Goal: Find specific page/section: Find specific page/section

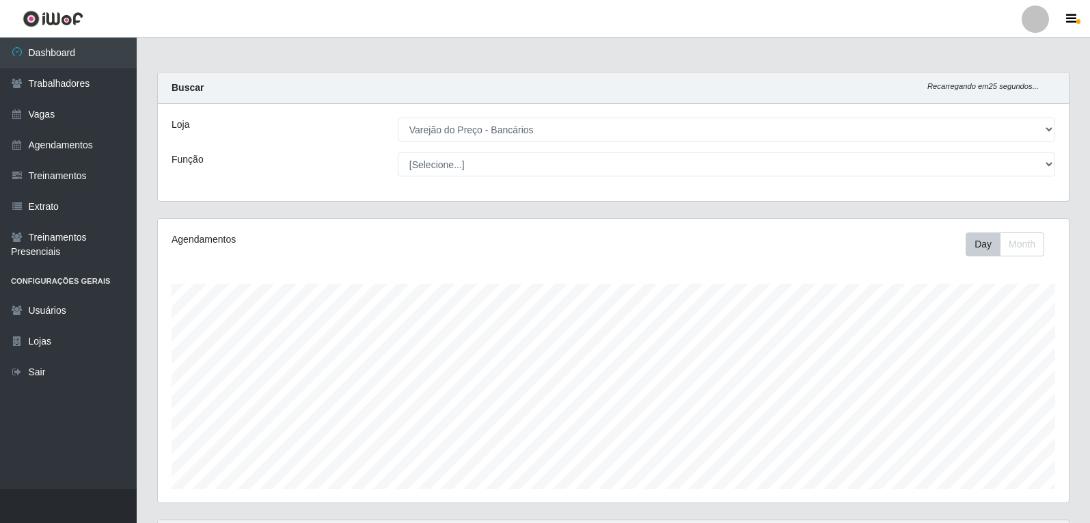
select select "157"
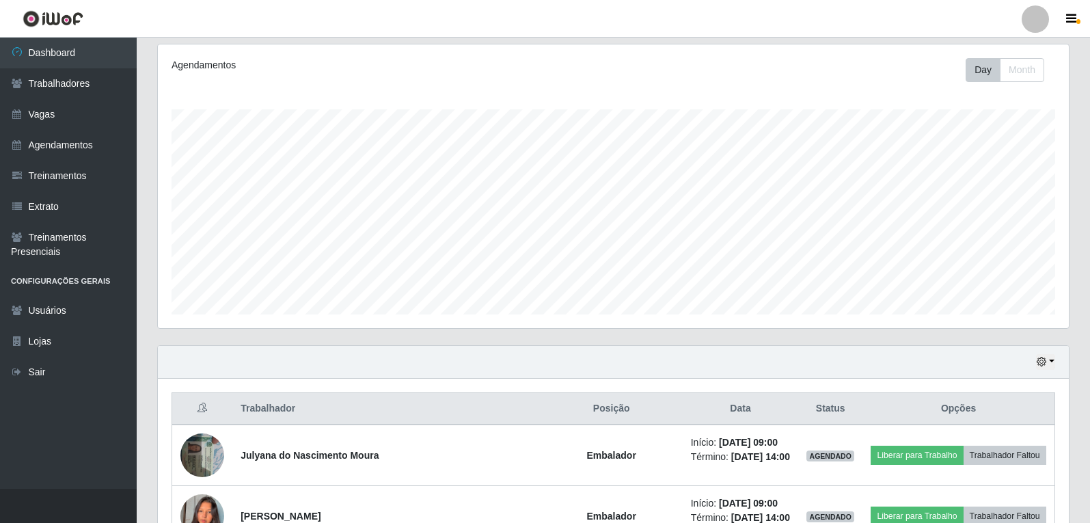
scroll to position [340, 0]
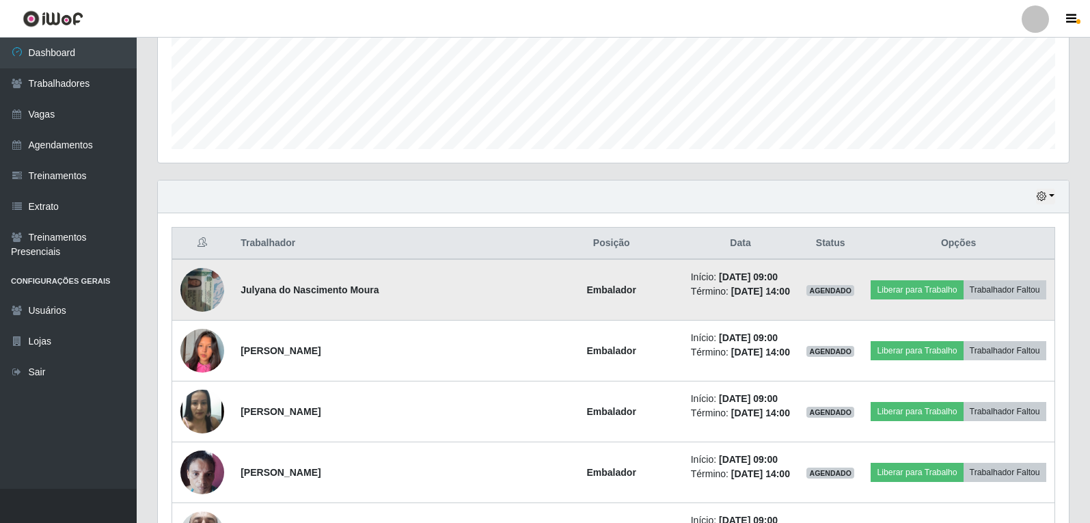
click at [213, 288] on img at bounding box center [202, 289] width 44 height 58
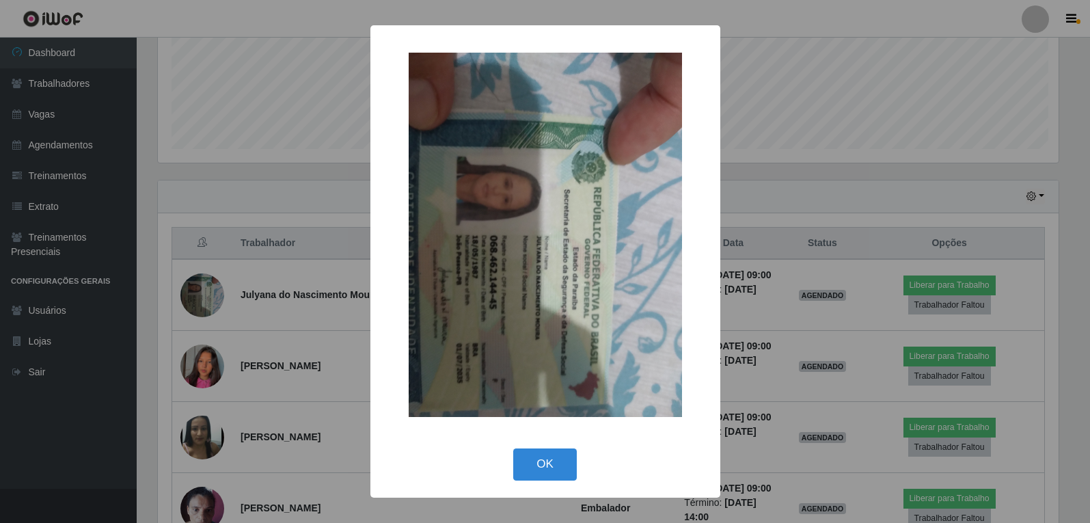
scroll to position [284, 904]
click at [211, 286] on div "× OK Cancel" at bounding box center [547, 261] width 1094 height 523
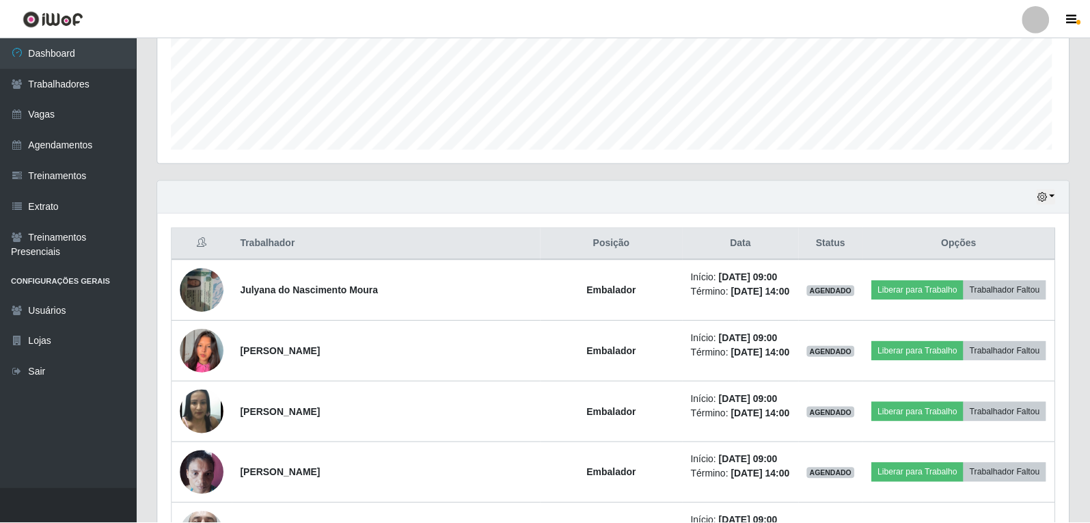
scroll to position [284, 911]
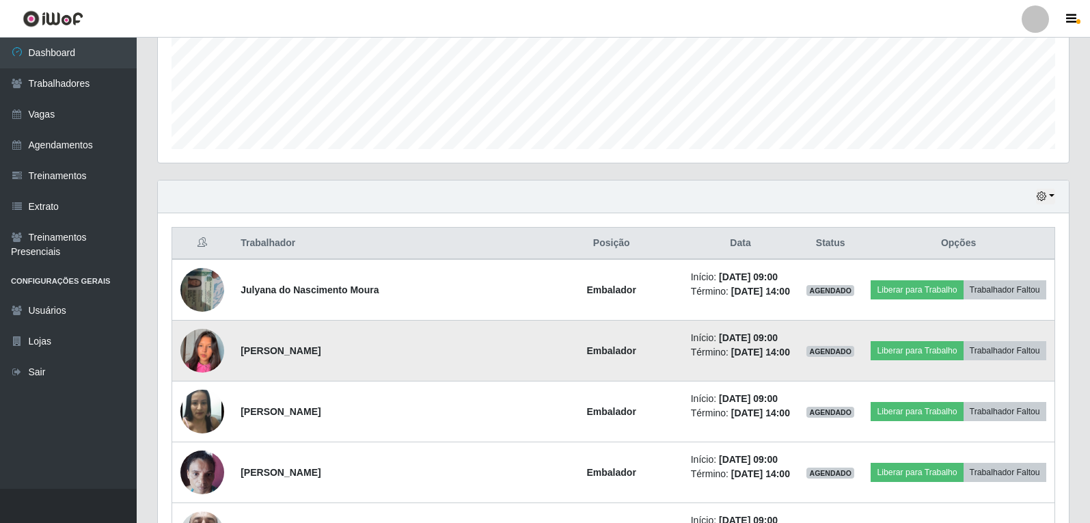
click at [204, 351] on img at bounding box center [202, 351] width 44 height 78
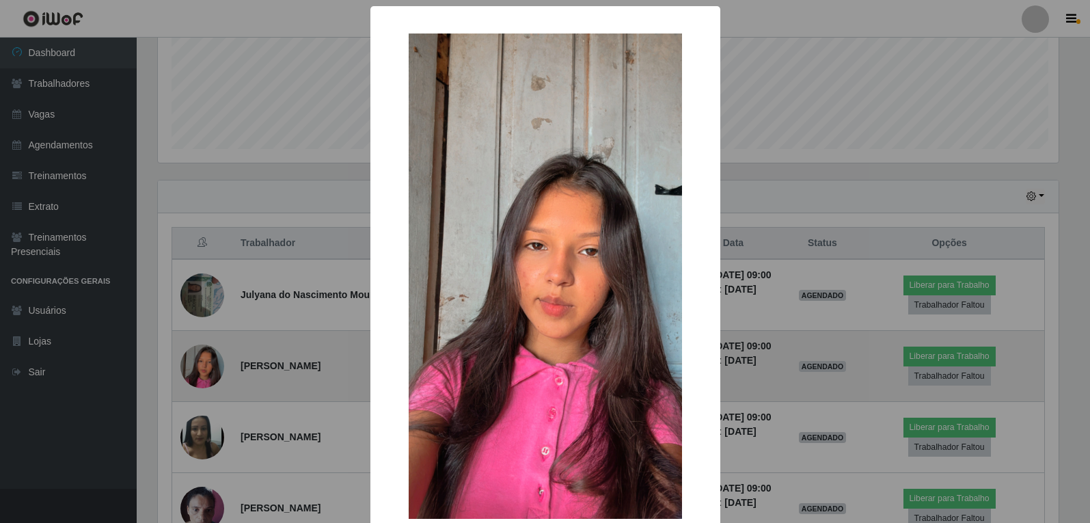
scroll to position [284, 904]
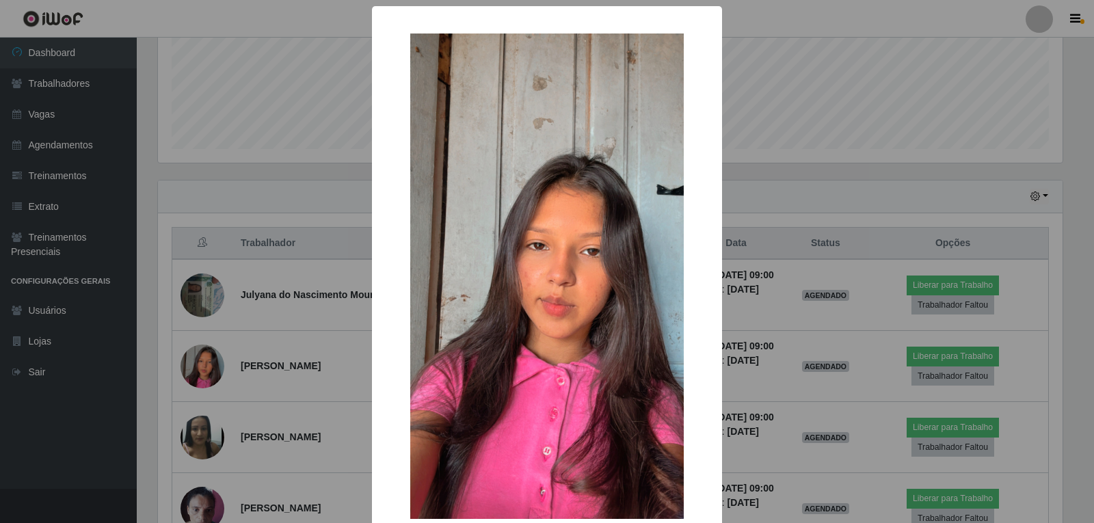
click at [204, 350] on div "× OK Cancel" at bounding box center [547, 261] width 1094 height 523
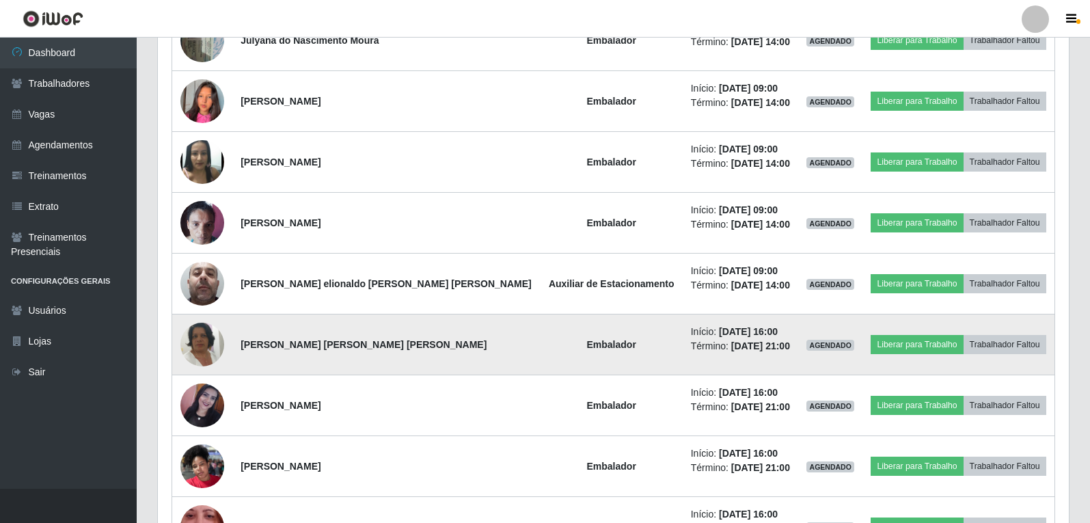
scroll to position [613, 0]
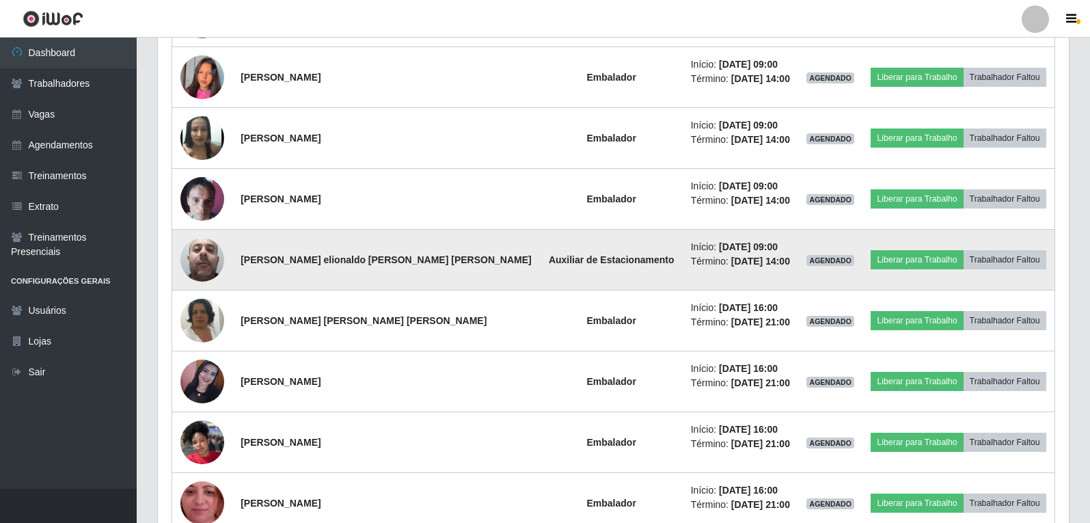
click at [196, 248] on img at bounding box center [202, 259] width 44 height 58
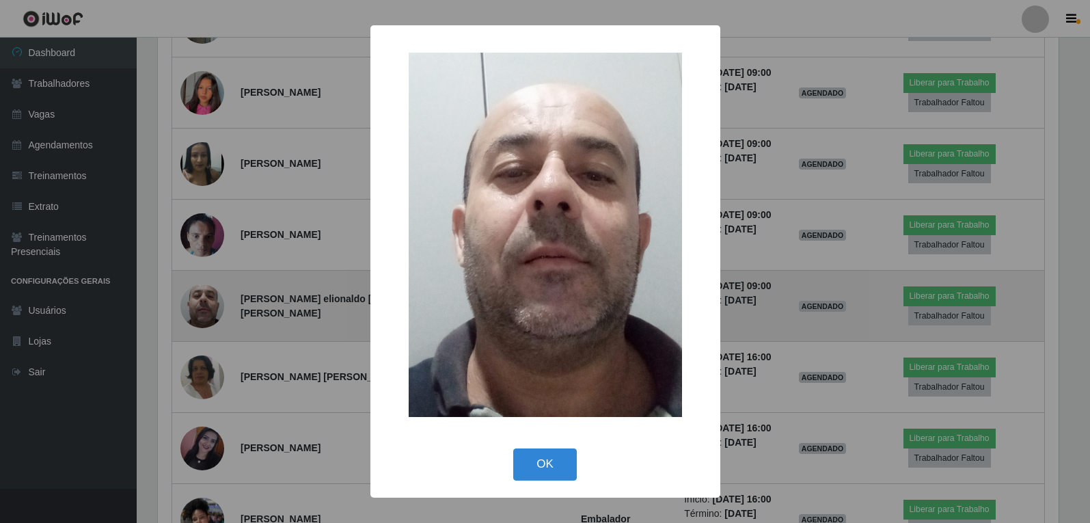
scroll to position [284, 904]
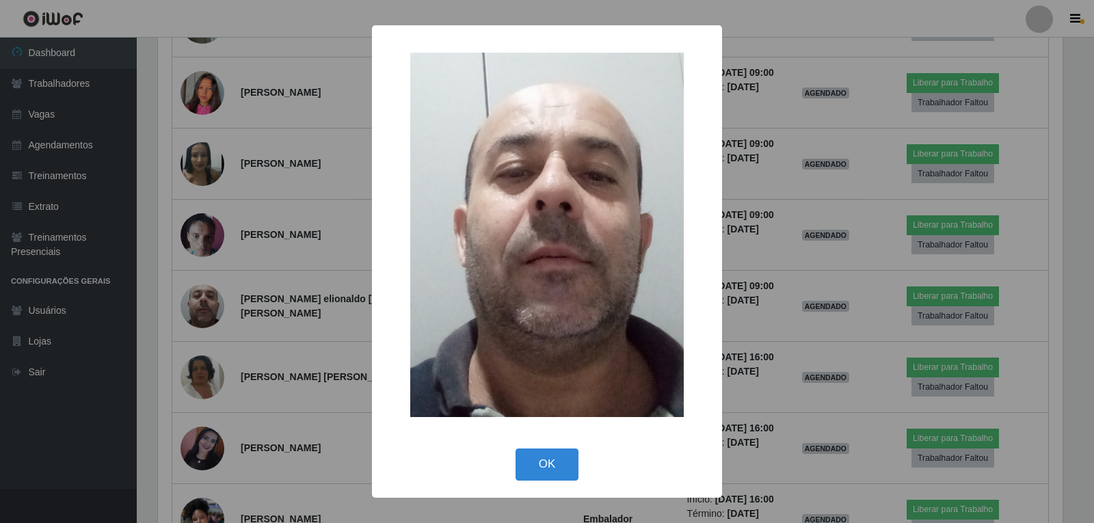
click at [139, 375] on div "× OK Cancel" at bounding box center [547, 261] width 1094 height 523
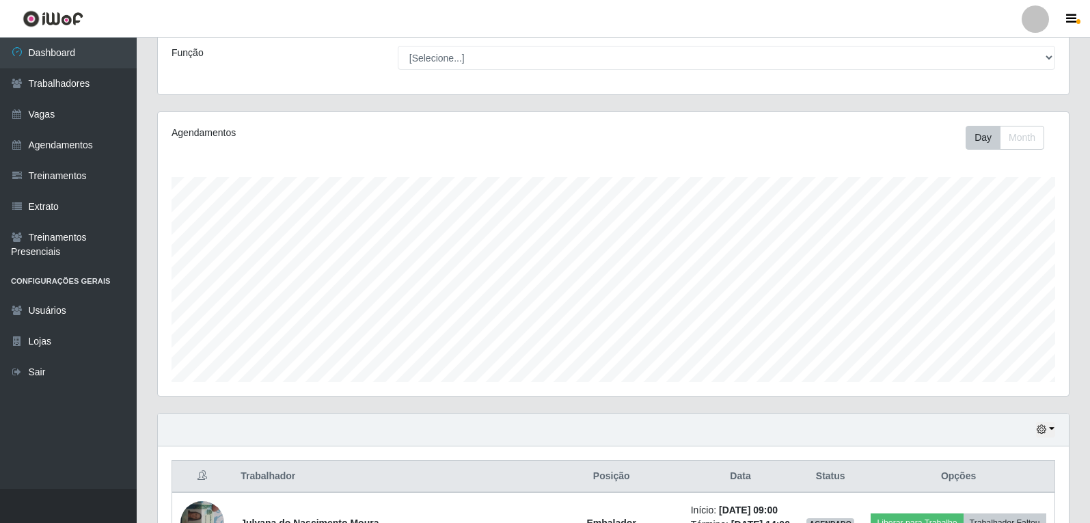
scroll to position [0, 0]
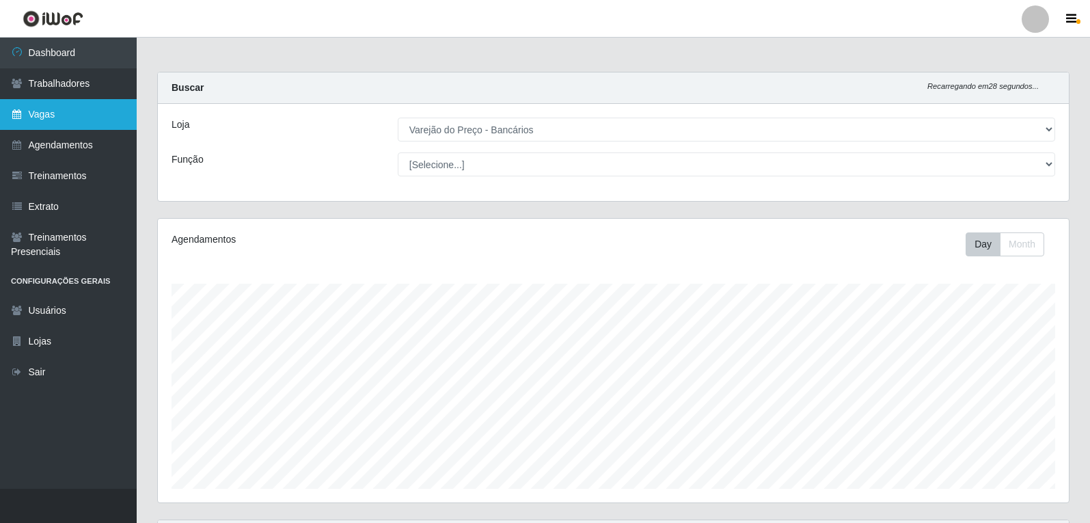
click at [73, 114] on link "Vagas" at bounding box center [68, 114] width 137 height 31
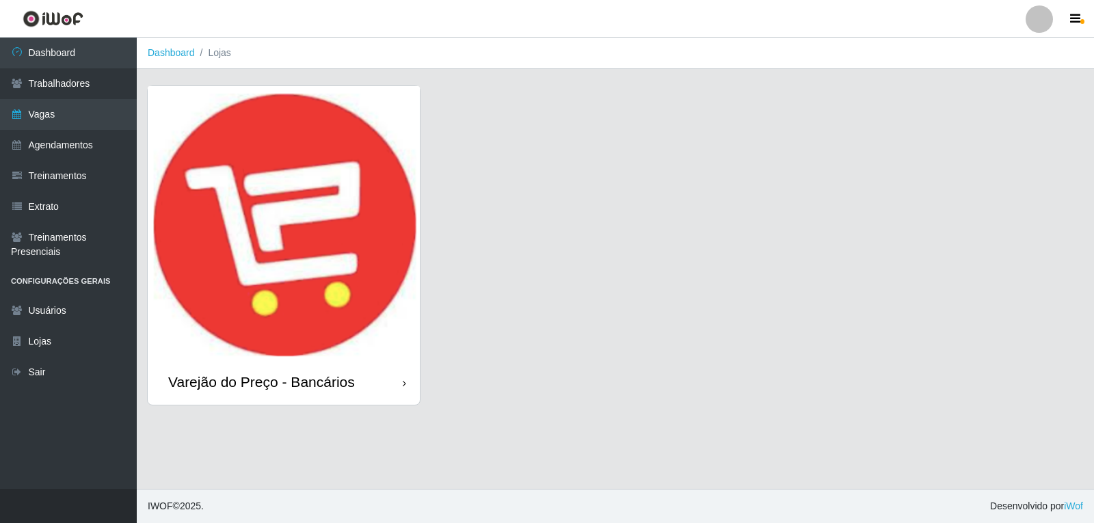
click at [333, 260] on img at bounding box center [284, 222] width 272 height 273
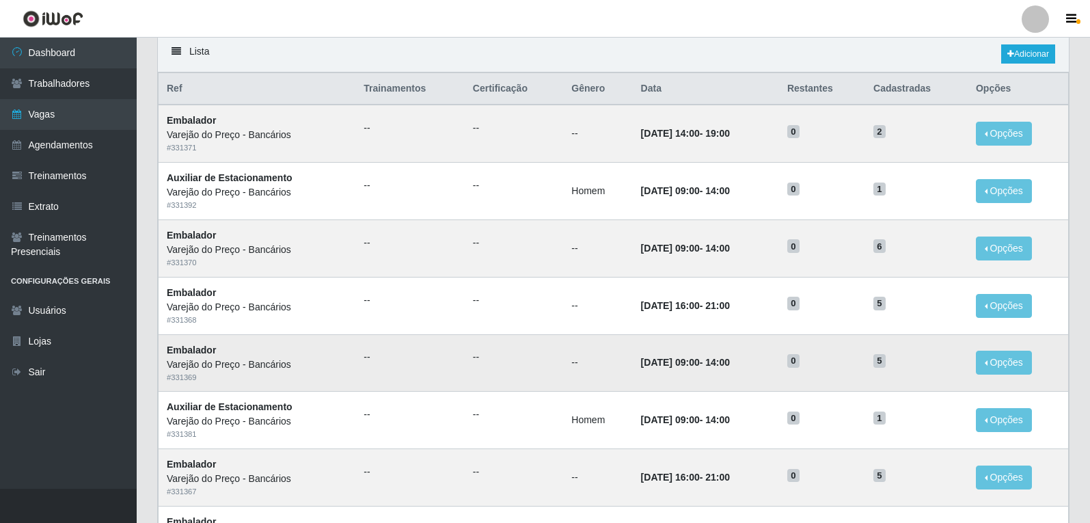
scroll to position [137, 0]
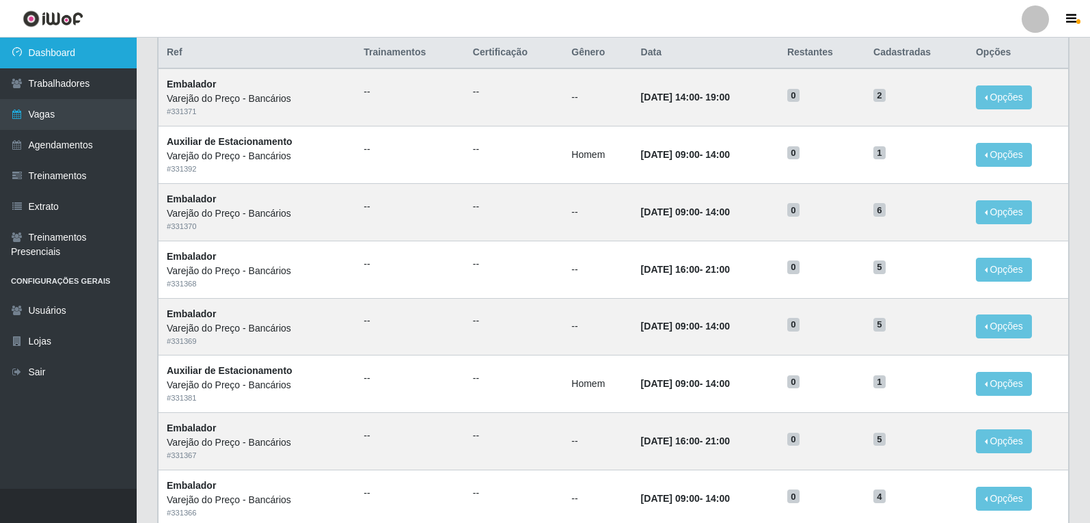
click at [70, 66] on link "Dashboard" at bounding box center [68, 53] width 137 height 31
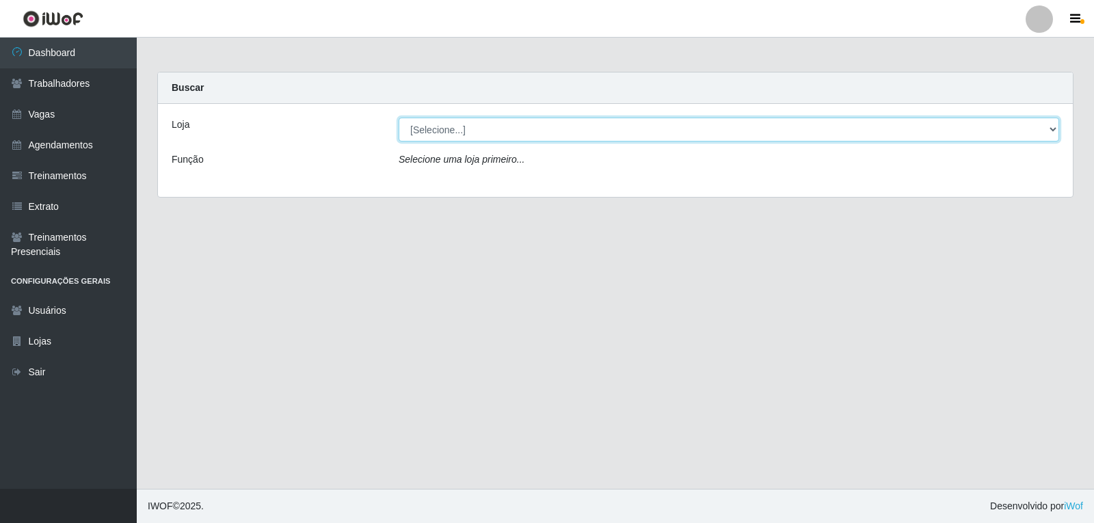
click at [502, 125] on select "[Selecione...] Varejão do Preço - Bancários" at bounding box center [728, 130] width 660 height 24
select select "157"
click at [398, 118] on select "[Selecione...] Varejão do Preço - Bancários" at bounding box center [728, 130] width 660 height 24
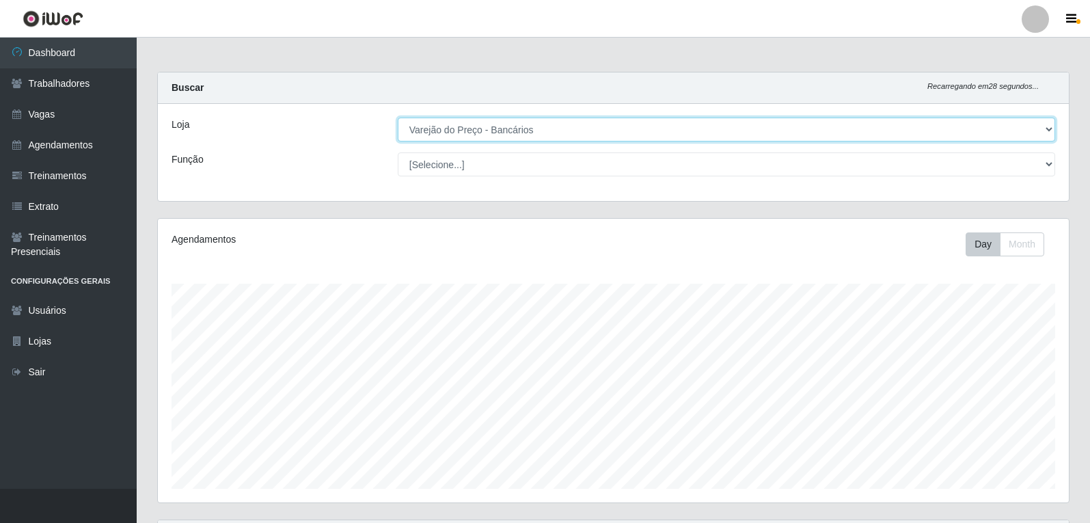
scroll to position [284, 911]
